Goal: Use online tool/utility: Utilize a website feature to perform a specific function

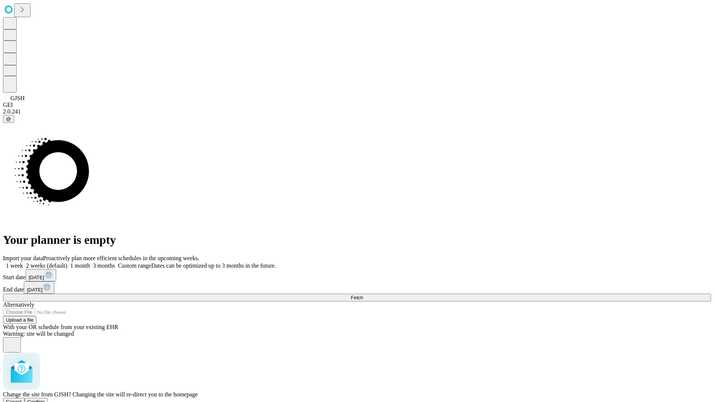
click at [45, 399] on span "Confirm" at bounding box center [36, 402] width 17 height 6
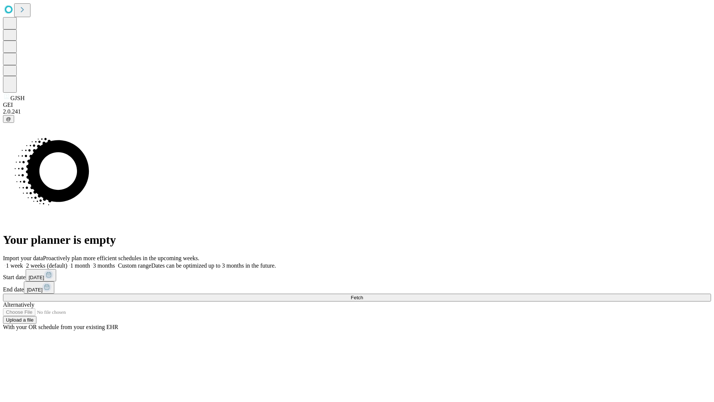
click at [67, 262] on label "2 weeks (default)" at bounding box center [45, 265] width 44 height 6
click at [363, 295] on span "Fetch" at bounding box center [357, 298] width 12 height 6
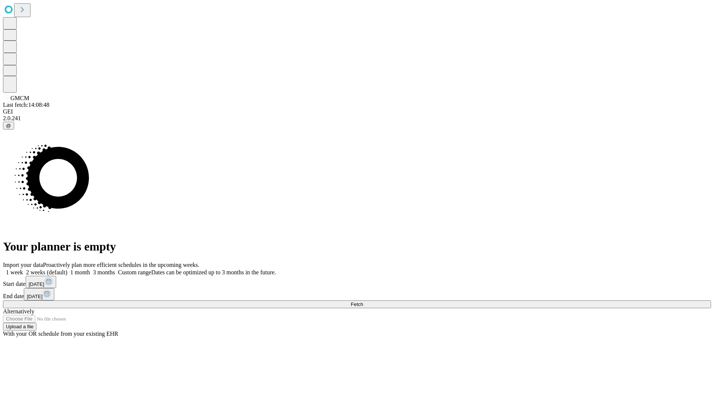
click at [67, 269] on label "2 weeks (default)" at bounding box center [45, 272] width 44 height 6
click at [363, 301] on span "Fetch" at bounding box center [357, 304] width 12 height 6
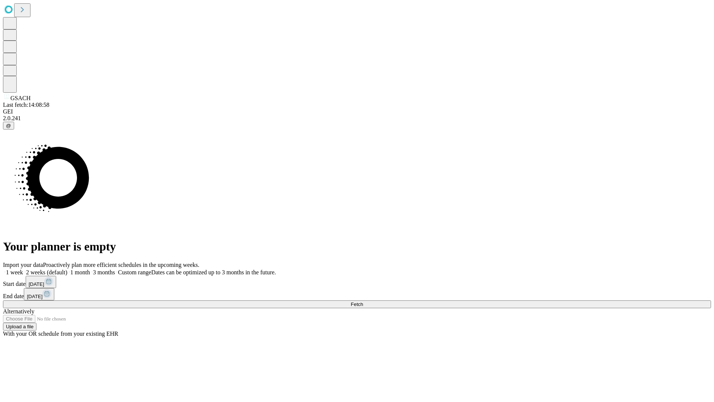
click at [67, 269] on label "2 weeks (default)" at bounding box center [45, 272] width 44 height 6
click at [363, 301] on span "Fetch" at bounding box center [357, 304] width 12 height 6
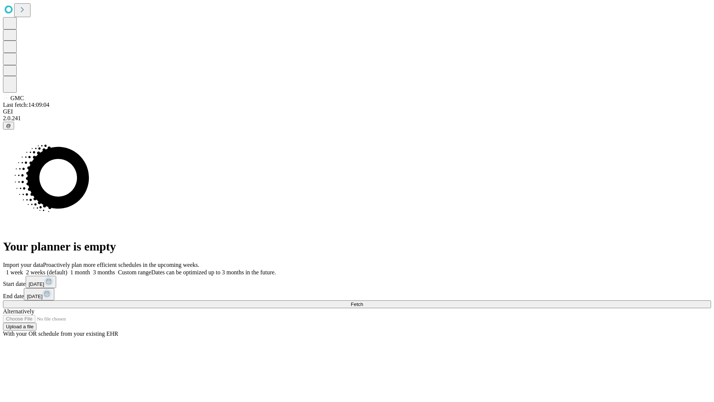
click at [67, 269] on label "2 weeks (default)" at bounding box center [45, 272] width 44 height 6
click at [363, 301] on span "Fetch" at bounding box center [357, 304] width 12 height 6
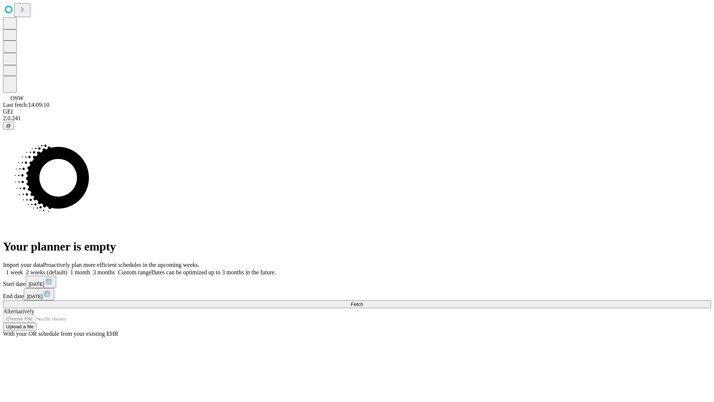
click at [67, 269] on label "2 weeks (default)" at bounding box center [45, 272] width 44 height 6
click at [363, 301] on span "Fetch" at bounding box center [357, 304] width 12 height 6
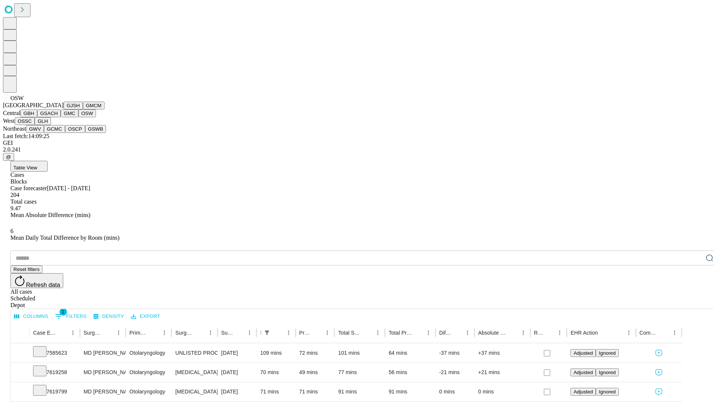
click at [35, 125] on button "OSSC" at bounding box center [25, 121] width 20 height 8
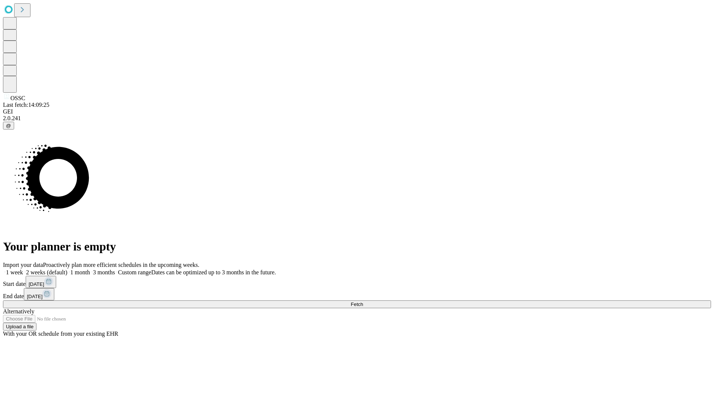
click at [363, 301] on span "Fetch" at bounding box center [357, 304] width 12 height 6
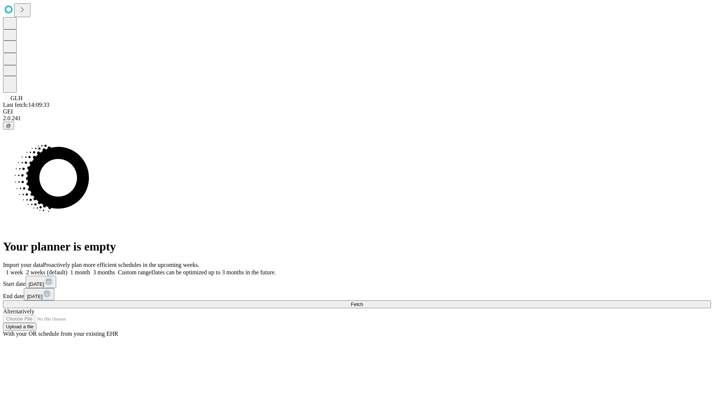
click at [67, 269] on label "2 weeks (default)" at bounding box center [45, 272] width 44 height 6
click at [363, 301] on span "Fetch" at bounding box center [357, 304] width 12 height 6
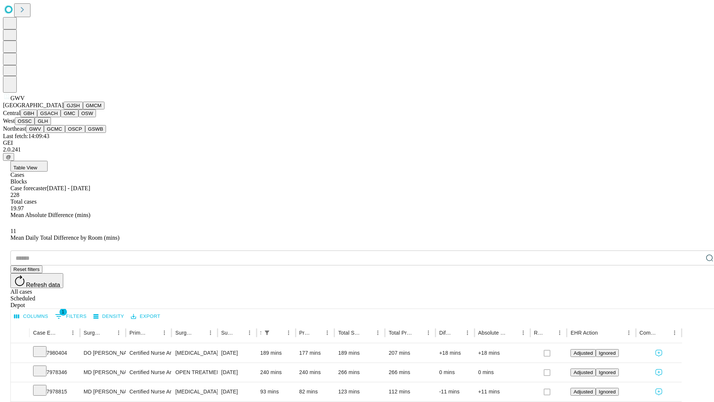
click at [58, 133] on button "GCMC" at bounding box center [54, 129] width 21 height 8
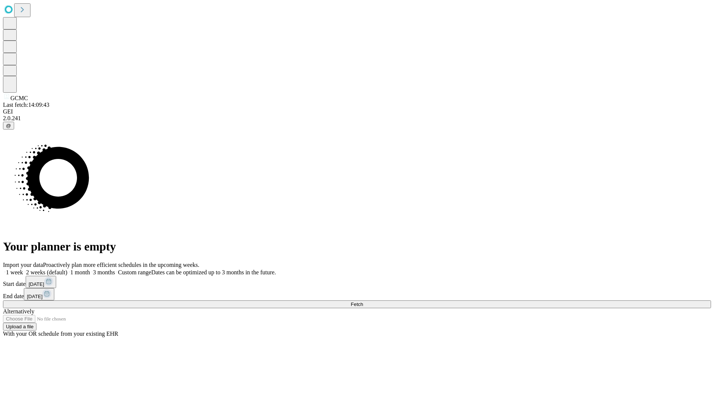
click at [67, 269] on label "2 weeks (default)" at bounding box center [45, 272] width 44 height 6
click at [363, 301] on span "Fetch" at bounding box center [357, 304] width 12 height 6
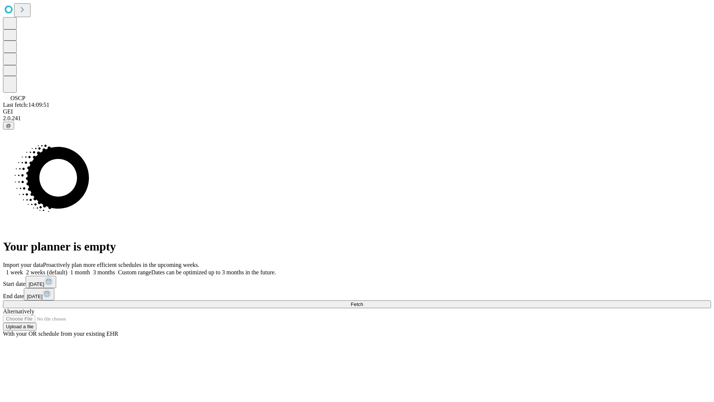
click at [67, 269] on label "2 weeks (default)" at bounding box center [45, 272] width 44 height 6
click at [363, 301] on span "Fetch" at bounding box center [357, 304] width 12 height 6
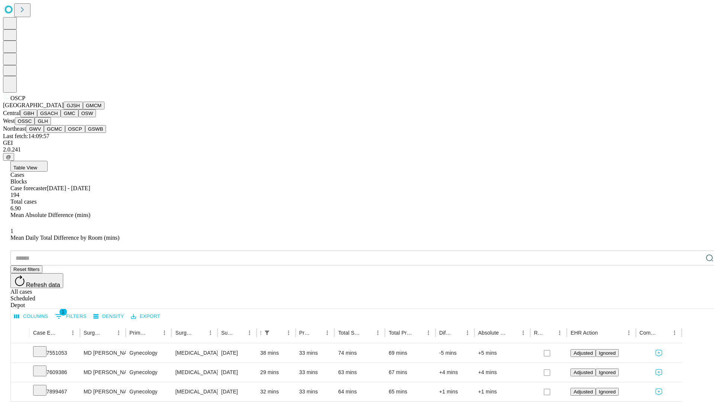
click at [85, 133] on button "GSWB" at bounding box center [95, 129] width 21 height 8
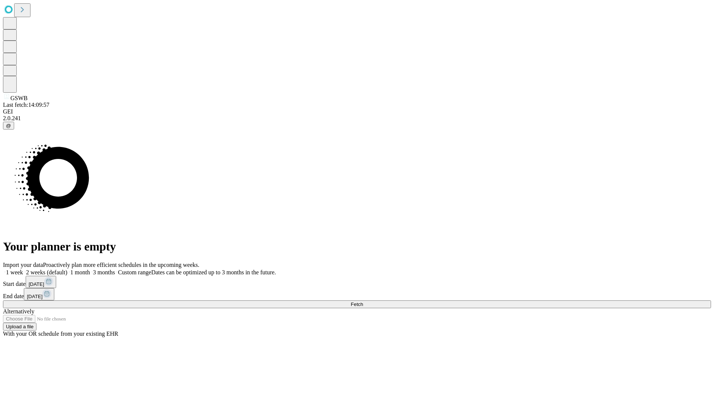
click at [67, 269] on label "2 weeks (default)" at bounding box center [45, 272] width 44 height 6
click at [363, 301] on span "Fetch" at bounding box center [357, 304] width 12 height 6
